Goal: Task Accomplishment & Management: Use online tool/utility

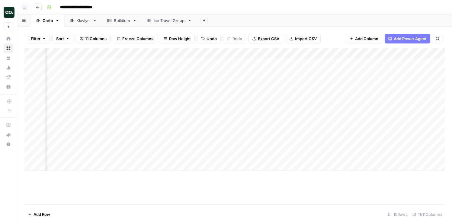
click at [181, 72] on div "Add Column" at bounding box center [234, 109] width 420 height 123
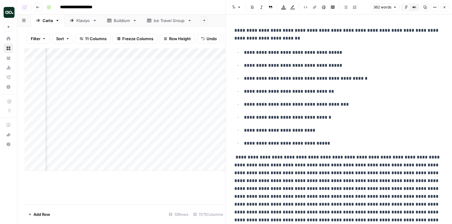
click at [171, 53] on div "Add Column" at bounding box center [124, 109] width 201 height 123
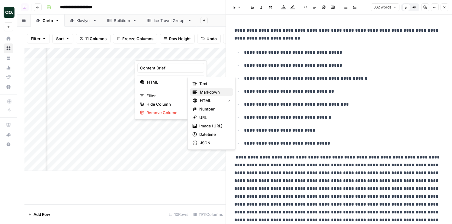
click at [207, 95] on button "Markdown" at bounding box center [211, 92] width 43 height 8
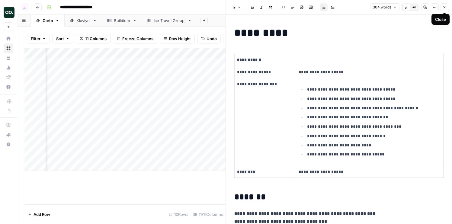
click at [443, 8] on icon "button" at bounding box center [445, 7] width 4 height 4
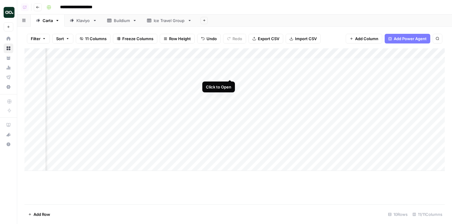
click at [229, 73] on div "Add Column" at bounding box center [234, 109] width 420 height 123
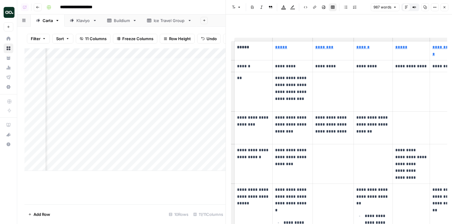
click at [441, 8] on button "Close" at bounding box center [445, 7] width 8 height 8
